Goal: Information Seeking & Learning: Learn about a topic

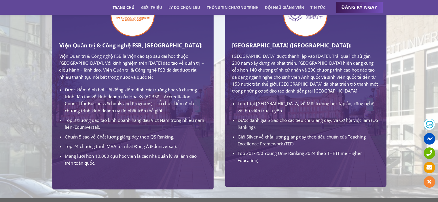
scroll to position [374, 0]
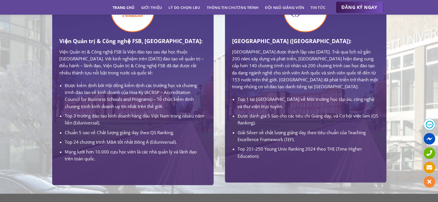
click at [135, 59] on p "Viện Quản trị & Công nghệ FSB là Viện đào tạo sau đại học thuộc [GEOGRAPHIC_DAT…" at bounding box center [132, 62] width 147 height 28
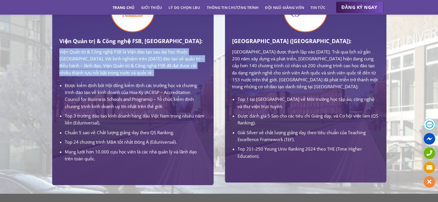
click at [135, 59] on p "Viện Quản trị & Công nghệ FSB là Viện đào tạo sau đại học thuộc [GEOGRAPHIC_DAT…" at bounding box center [132, 62] width 147 height 28
click at [109, 64] on p "Viện Quản trị & Công nghệ FSB là Viện đào tạo sau đại học thuộc [GEOGRAPHIC_DAT…" at bounding box center [132, 62] width 147 height 28
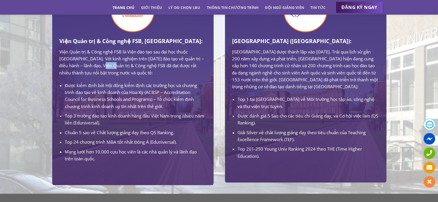
click at [109, 64] on p "Viện Quản trị & Công nghệ FSB là Viện đào tạo sau đại học thuộc [GEOGRAPHIC_DAT…" at bounding box center [132, 62] width 147 height 28
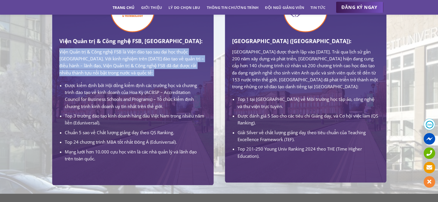
click at [109, 64] on p "Viện Quản trị & Công nghệ FSB là Viện đào tạo sau đại học thuộc [GEOGRAPHIC_DAT…" at bounding box center [132, 62] width 147 height 28
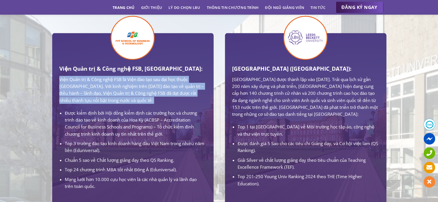
scroll to position [346, 0]
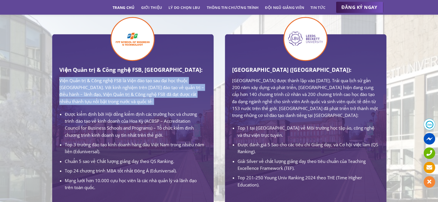
click at [122, 88] on p "Viện Quản trị & Công nghệ FSB là Viện đào tạo sau đại học thuộc [GEOGRAPHIC_DAT…" at bounding box center [132, 91] width 147 height 28
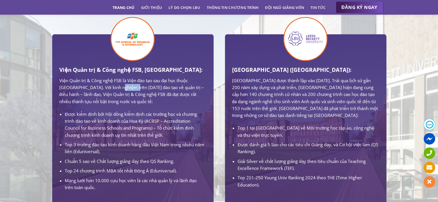
click at [122, 88] on p "Viện Quản trị & Công nghệ FSB là Viện đào tạo sau đại học thuộc [GEOGRAPHIC_DAT…" at bounding box center [132, 91] width 147 height 28
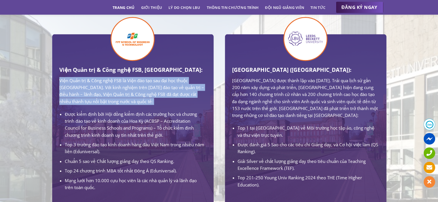
click at [122, 88] on p "Viện Quản trị & Công nghệ FSB là Viện đào tạo sau đại học thuộc [GEOGRAPHIC_DAT…" at bounding box center [132, 91] width 147 height 28
